Goal: Information Seeking & Learning: Check status

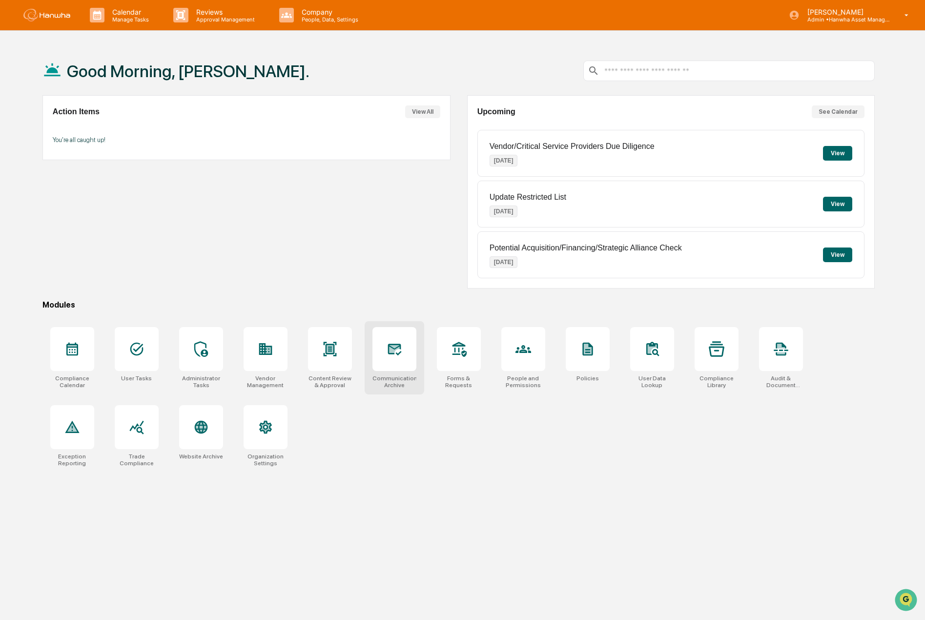
click at [391, 352] on icon at bounding box center [394, 349] width 10 height 8
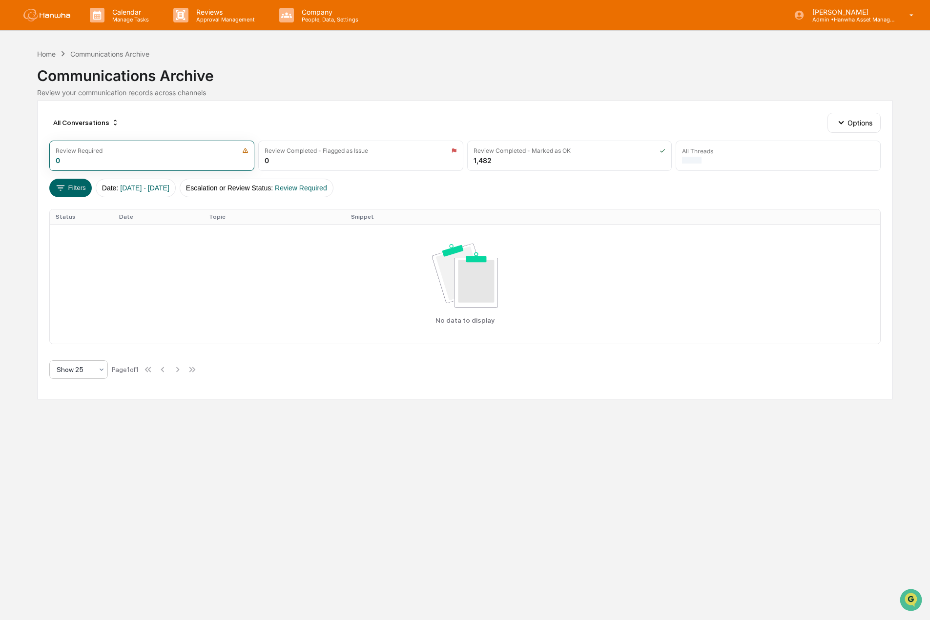
click at [90, 374] on div at bounding box center [75, 370] width 36 height 10
click at [81, 476] on div "Show 100" at bounding box center [79, 472] width 58 height 20
click at [266, 187] on button "Escalation or Review Status : Review Required" at bounding box center [257, 188] width 154 height 19
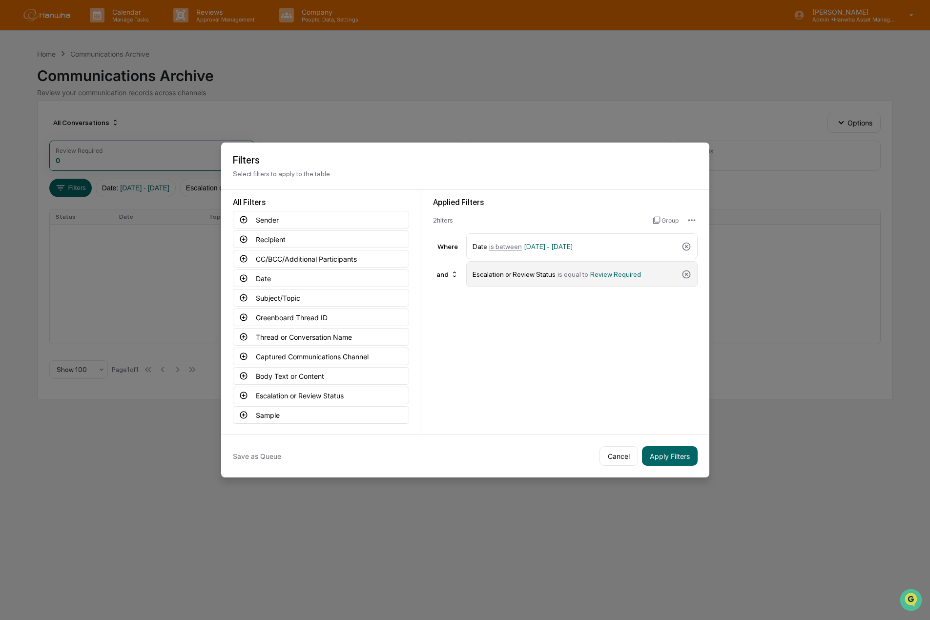
click at [692, 273] on div "Escalation or Review Status is equal to Review Required" at bounding box center [581, 274] width 231 height 26
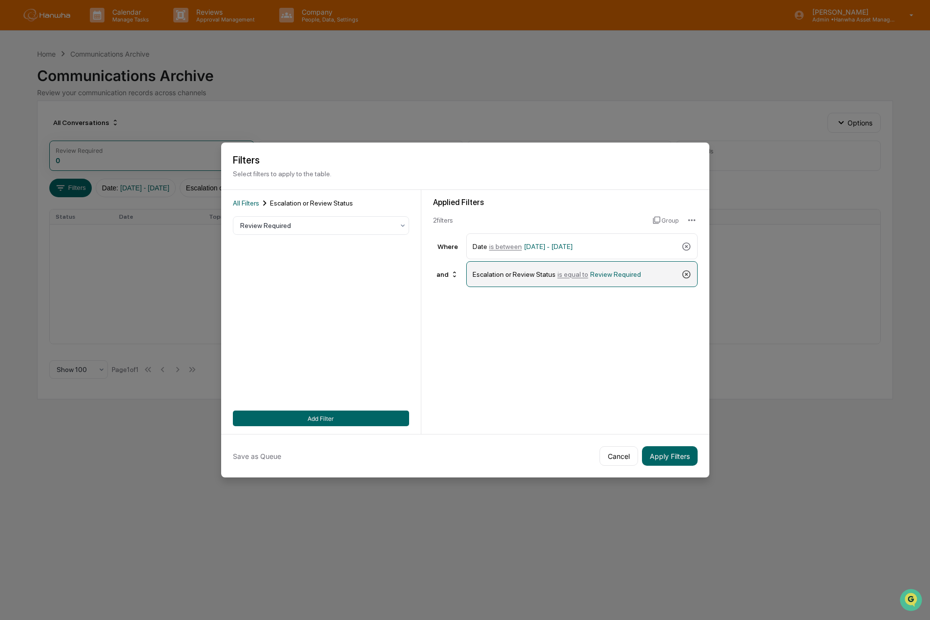
click at [687, 275] on icon at bounding box center [687, 275] width 10 height 10
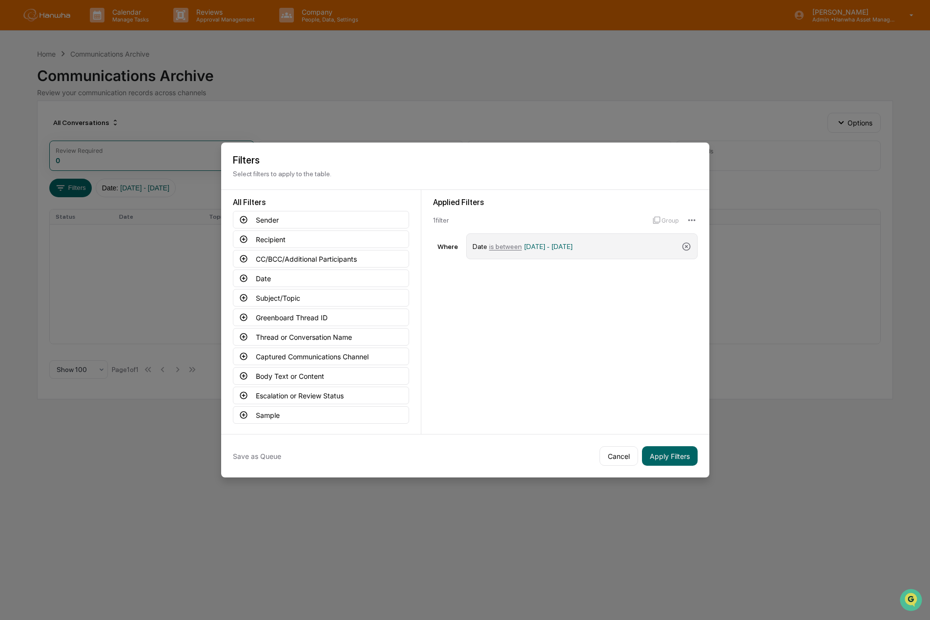
click at [510, 246] on span "is between" at bounding box center [505, 247] width 33 height 8
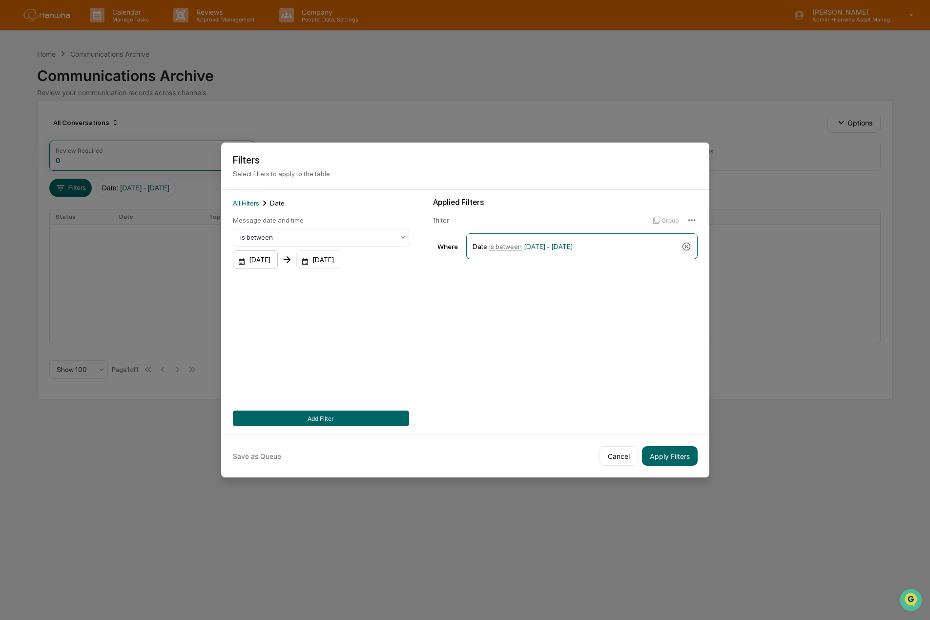
click at [276, 259] on div "01/01/2024" at bounding box center [255, 259] width 45 height 19
click at [268, 287] on div "January 2024" at bounding box center [256, 285] width 23 height 11
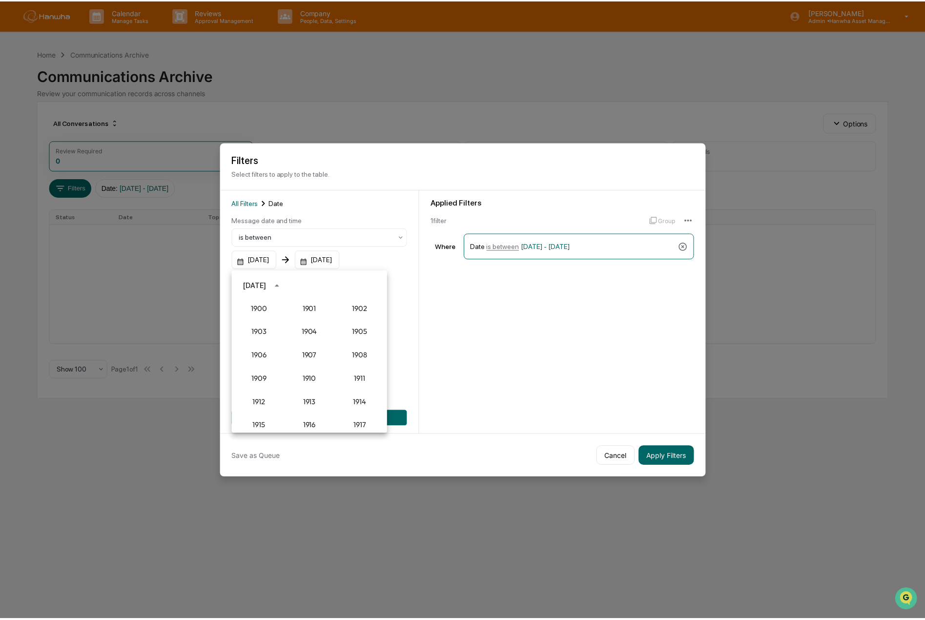
scroll to position [904, 0]
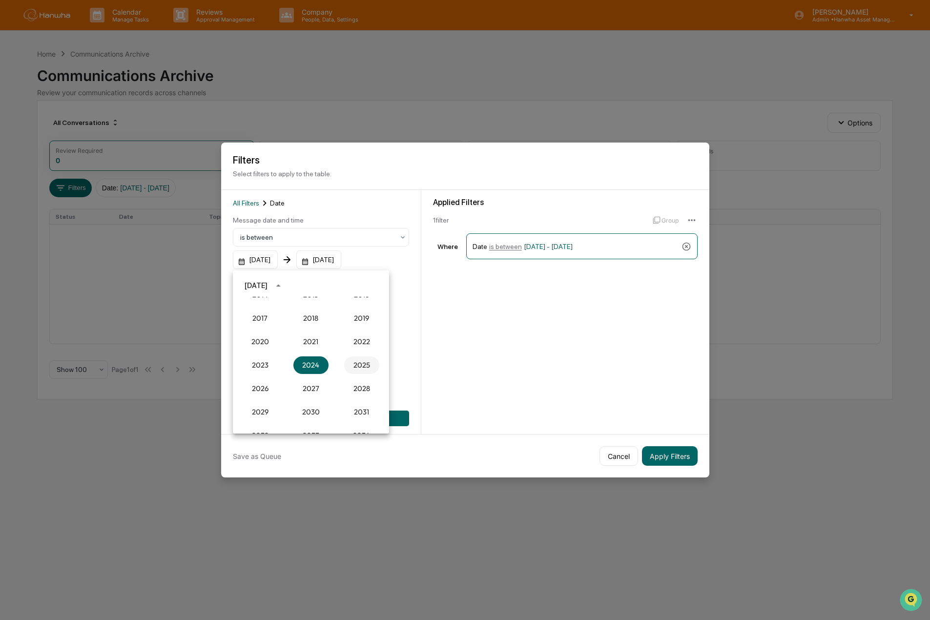
click at [356, 370] on button "2025" at bounding box center [361, 365] width 35 height 18
click at [314, 360] on button "Aug" at bounding box center [310, 361] width 35 height 18
click at [314, 382] on button "20" at bounding box center [311, 382] width 18 height 18
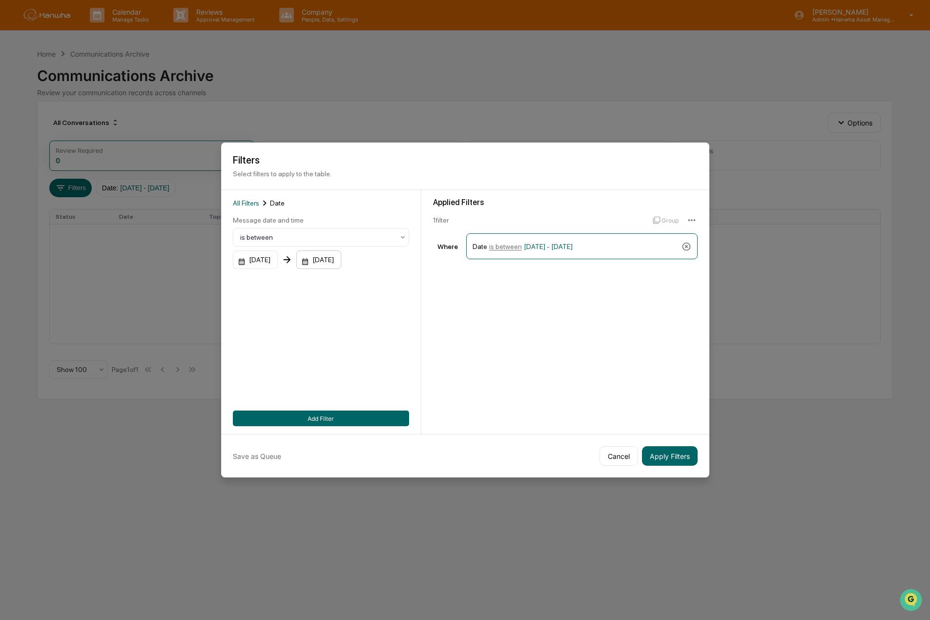
click at [278, 261] on div "12/31/2025" at bounding box center [255, 259] width 45 height 19
click at [428, 282] on icon "Previous month" at bounding box center [433, 285] width 11 height 11
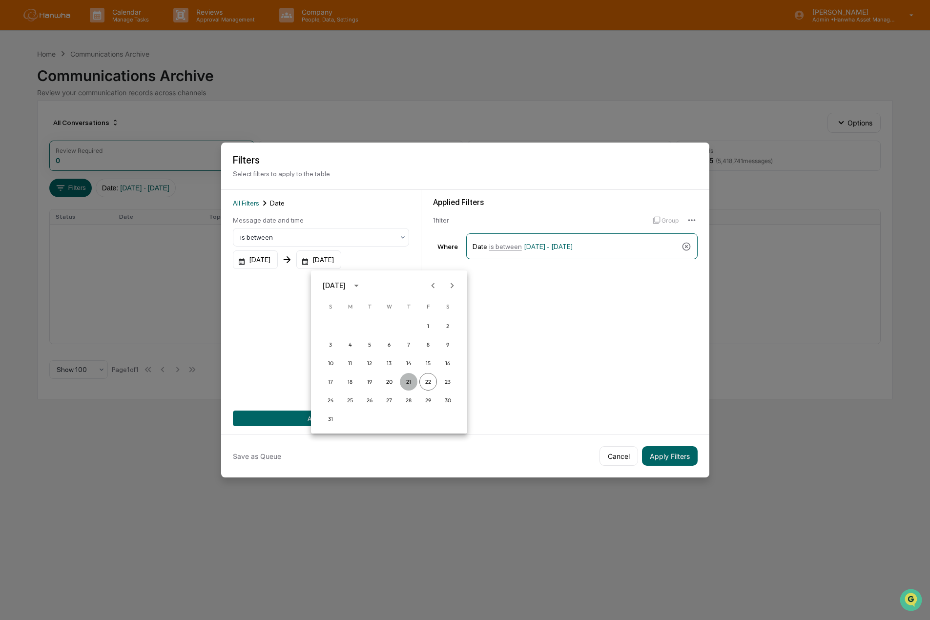
click at [409, 383] on button "21" at bounding box center [409, 382] width 18 height 18
click at [665, 460] on button "Apply Filters" at bounding box center [670, 456] width 56 height 20
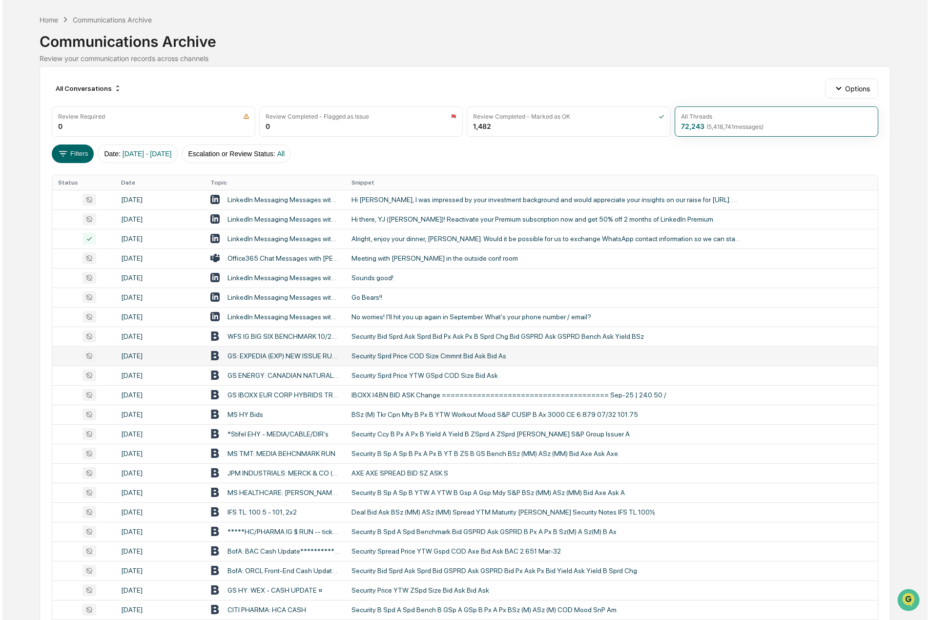
scroll to position [0, 0]
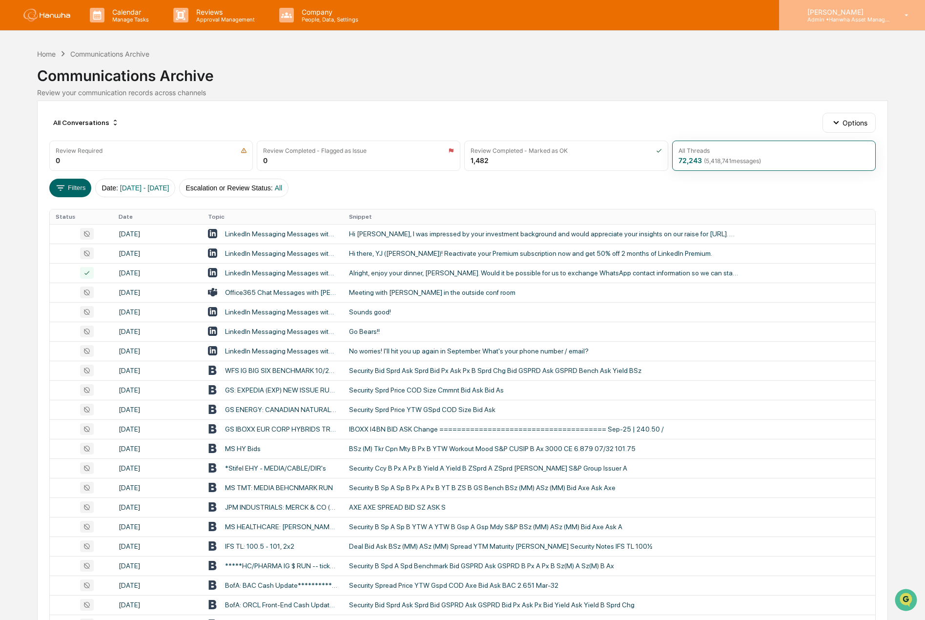
click at [832, 4] on div "Carlos Hernandez Admin • Hanwha Asset Management (USA) Ltd." at bounding box center [852, 15] width 146 height 30
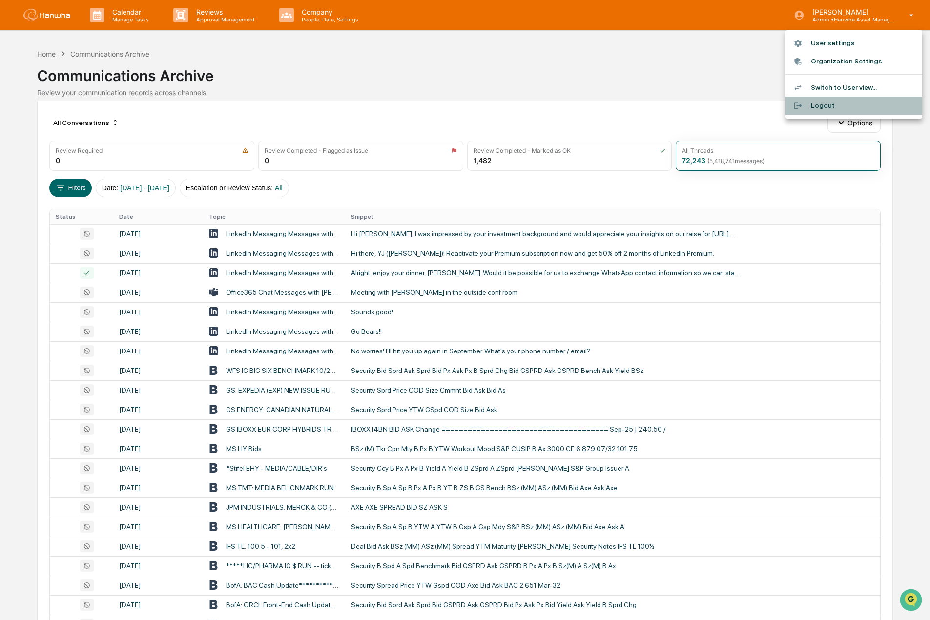
click at [816, 102] on li "Logout" at bounding box center [854, 106] width 137 height 18
